Goal: Information Seeking & Learning: Check status

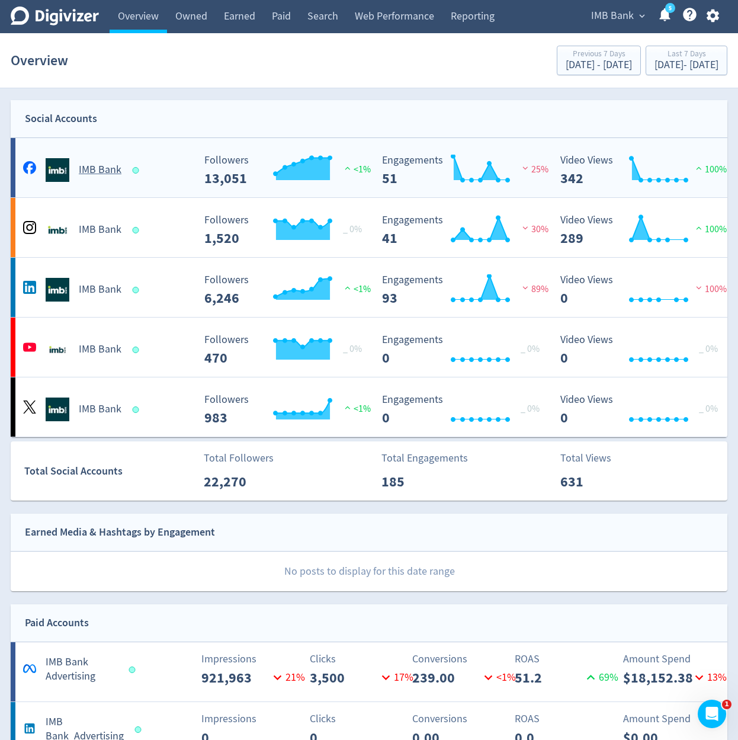
click at [187, 168] on div "IMB Bank" at bounding box center [107, 170] width 174 height 24
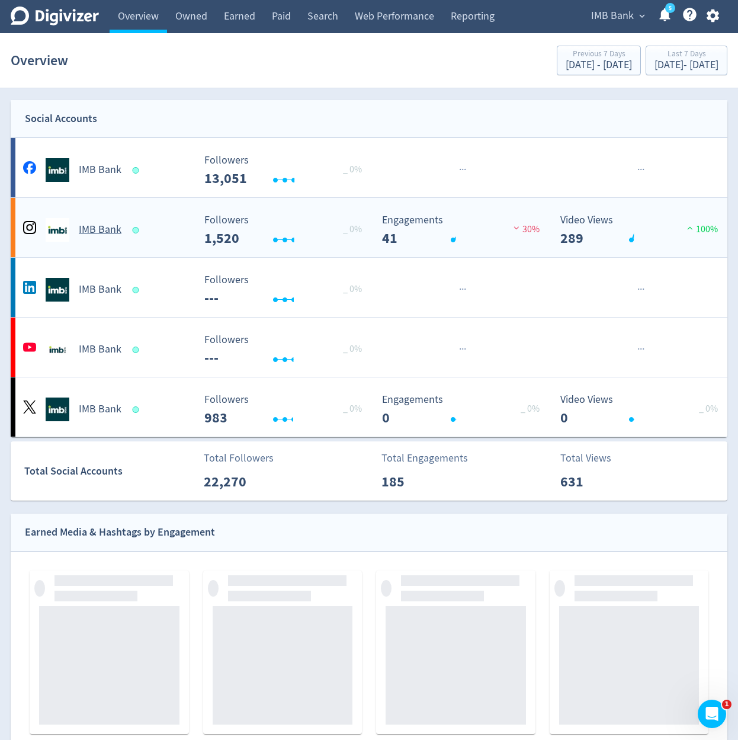
click at [160, 236] on div "IMB Bank" at bounding box center [107, 230] width 174 height 24
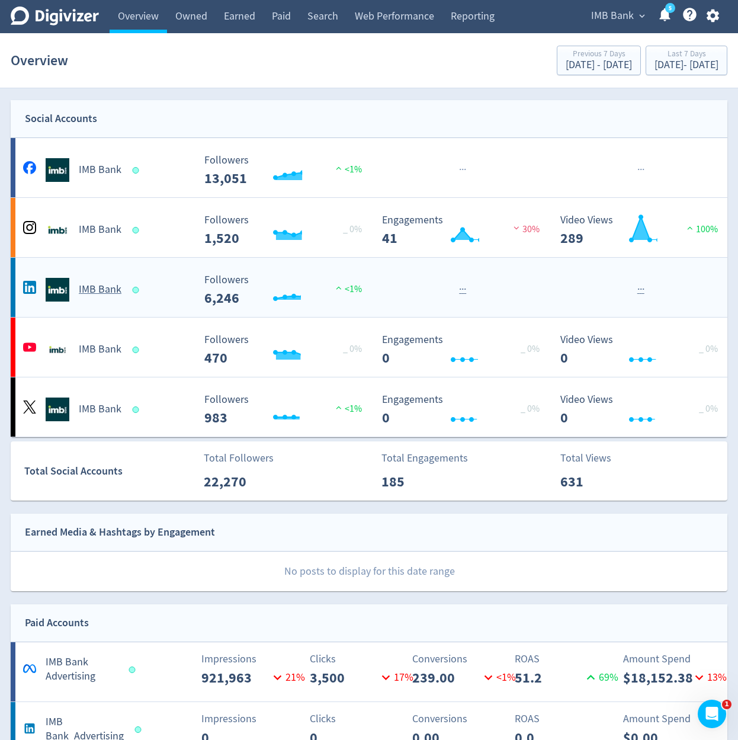
click at [153, 283] on div "IMB Bank" at bounding box center [107, 290] width 174 height 24
click at [144, 345] on div "IMB Bank" at bounding box center [107, 350] width 174 height 24
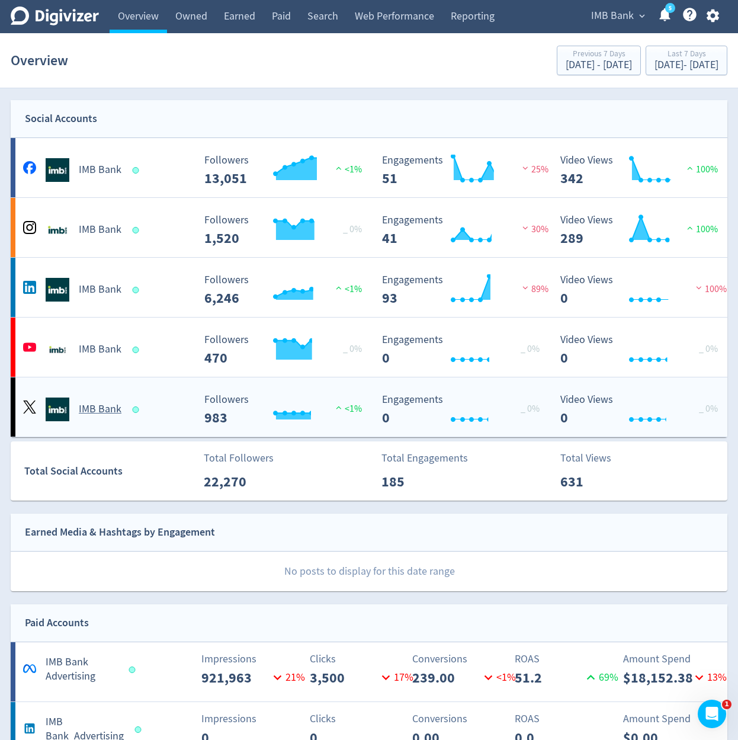
click at [150, 399] on div "IMB Bank" at bounding box center [107, 409] width 174 height 24
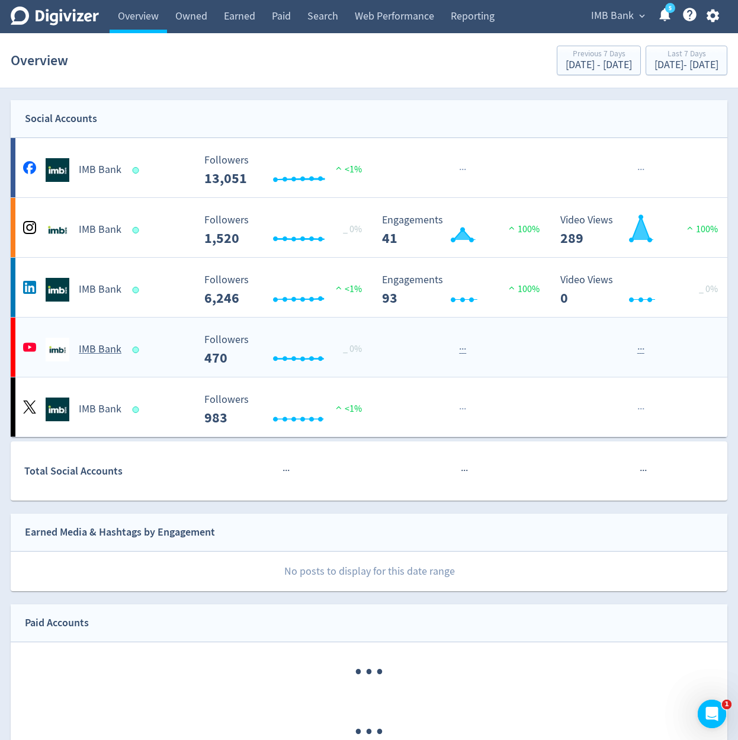
click at [188, 339] on div "IMB Bank" at bounding box center [107, 350] width 174 height 24
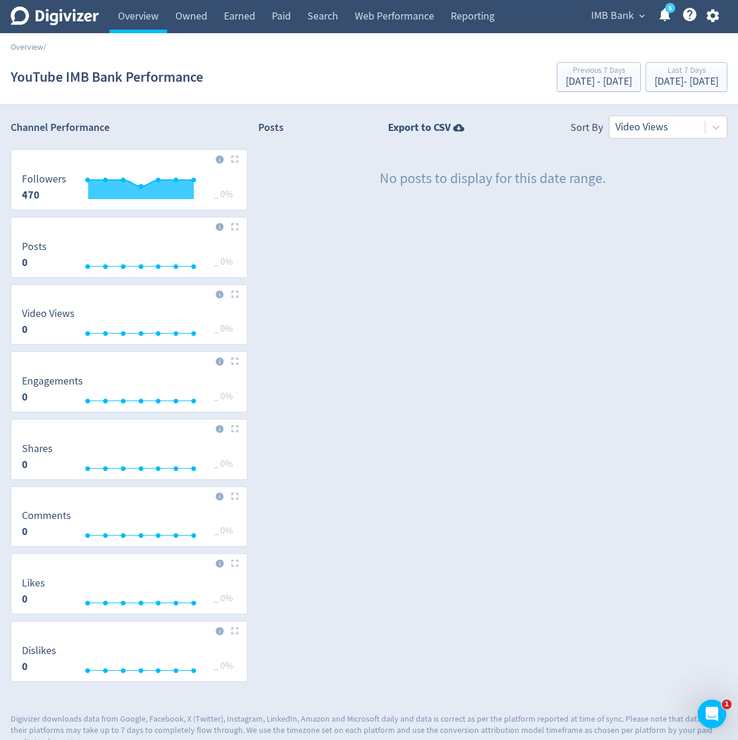
drag, startPoint x: 339, startPoint y: 92, endPoint x: 327, endPoint y: 95, distance: 12.4
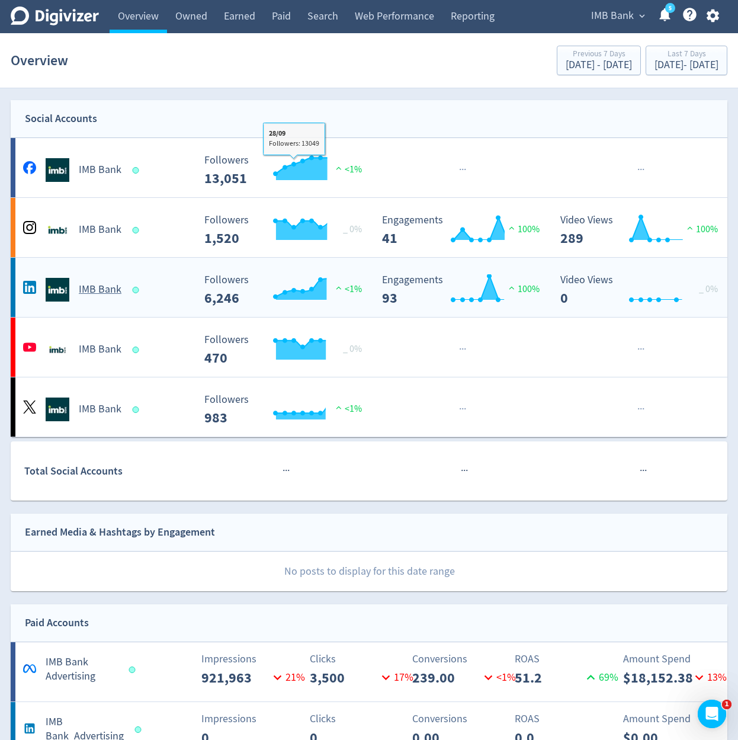
click at [155, 296] on div "IMB Bank" at bounding box center [107, 290] width 174 height 24
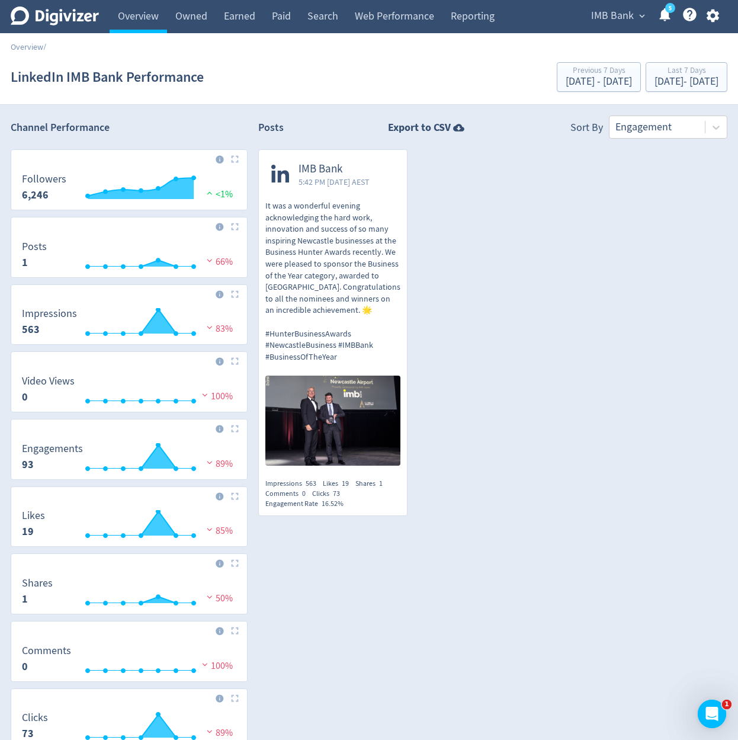
drag, startPoint x: 492, startPoint y: 62, endPoint x: 433, endPoint y: 88, distance: 64.2
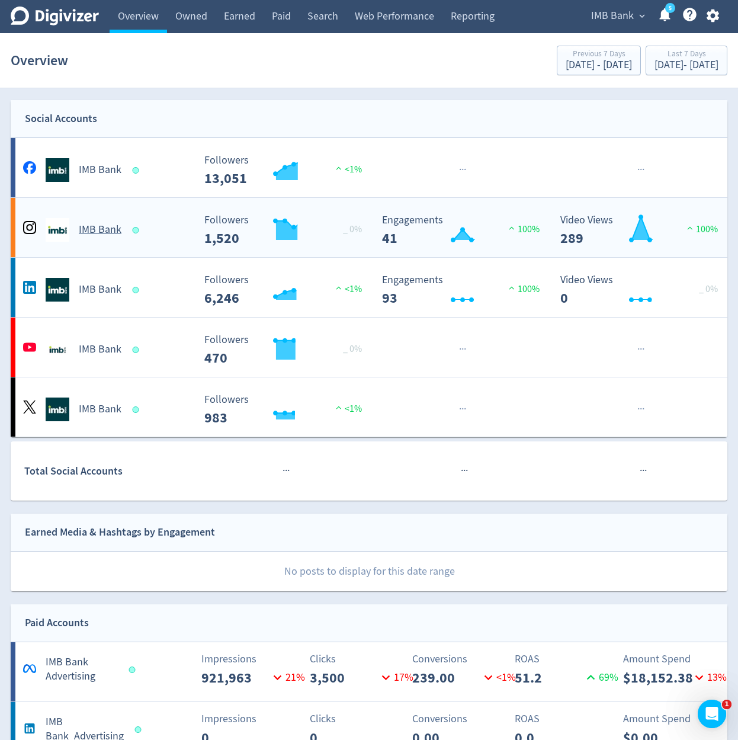
click at [165, 209] on div "IMB Bank" at bounding box center [104, 225] width 178 height 33
